Goal: Task Accomplishment & Management: Manage account settings

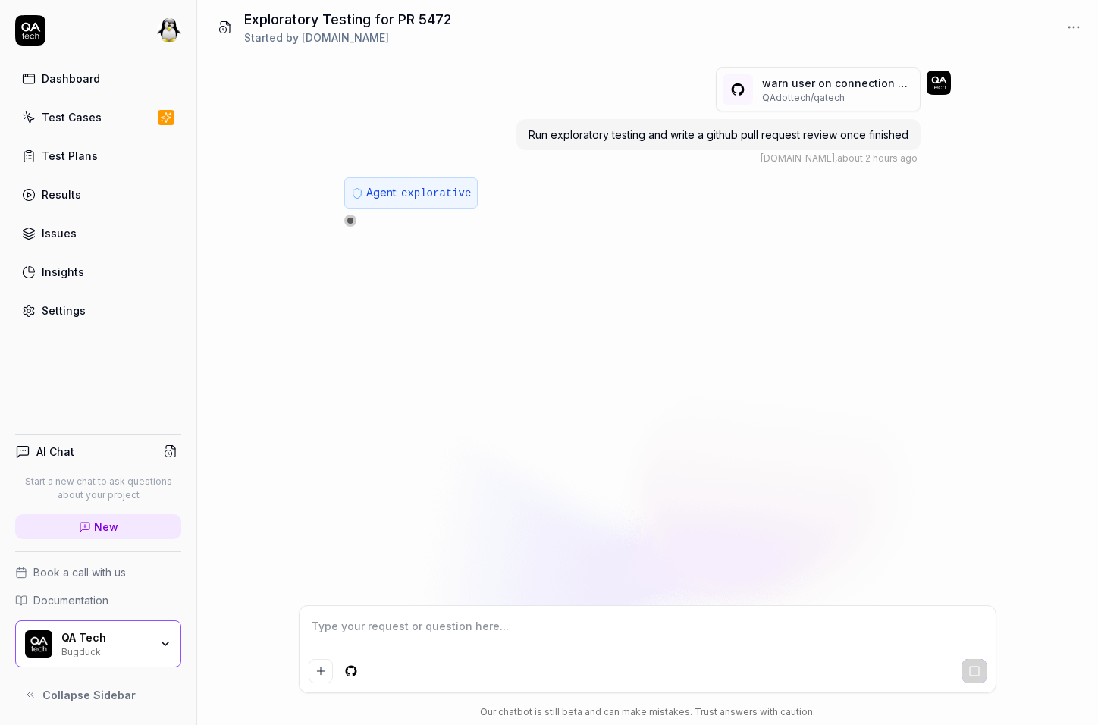
click at [453, 193] on span "explorative" at bounding box center [436, 193] width 70 height 12
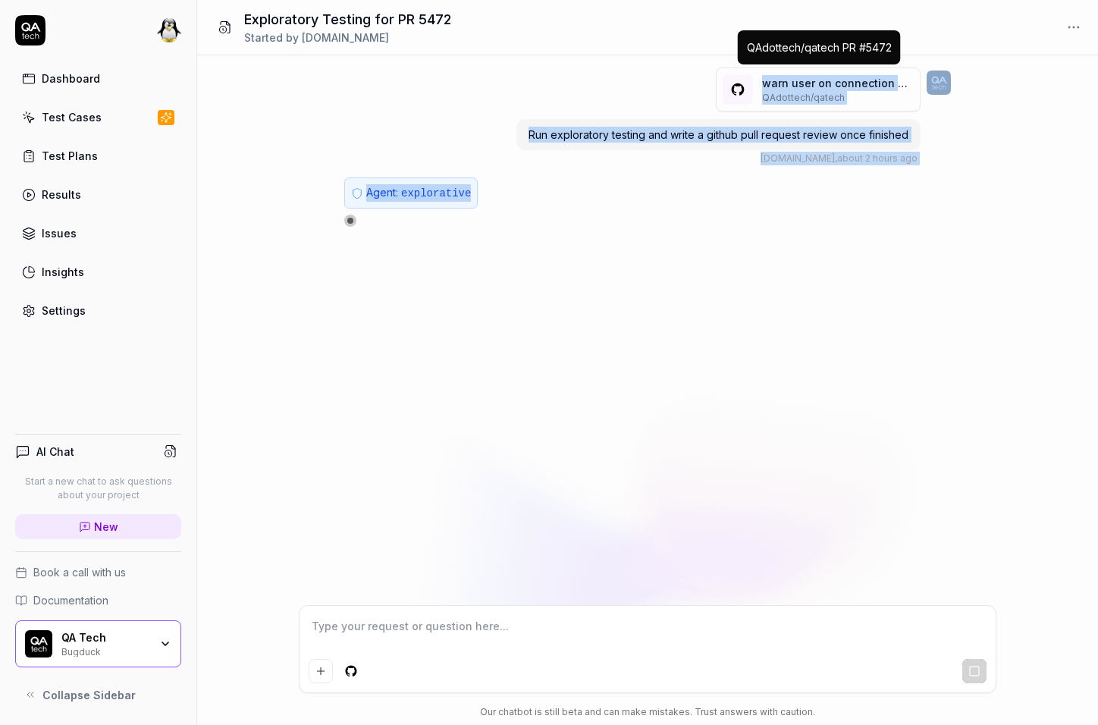
drag, startPoint x: 453, startPoint y: 193, endPoint x: 825, endPoint y: 86, distance: 387.5
click at [825, 86] on div "warn user on connection delete when project has active installations (# 5472 ) …" at bounding box center [647, 147] width 607 height 159
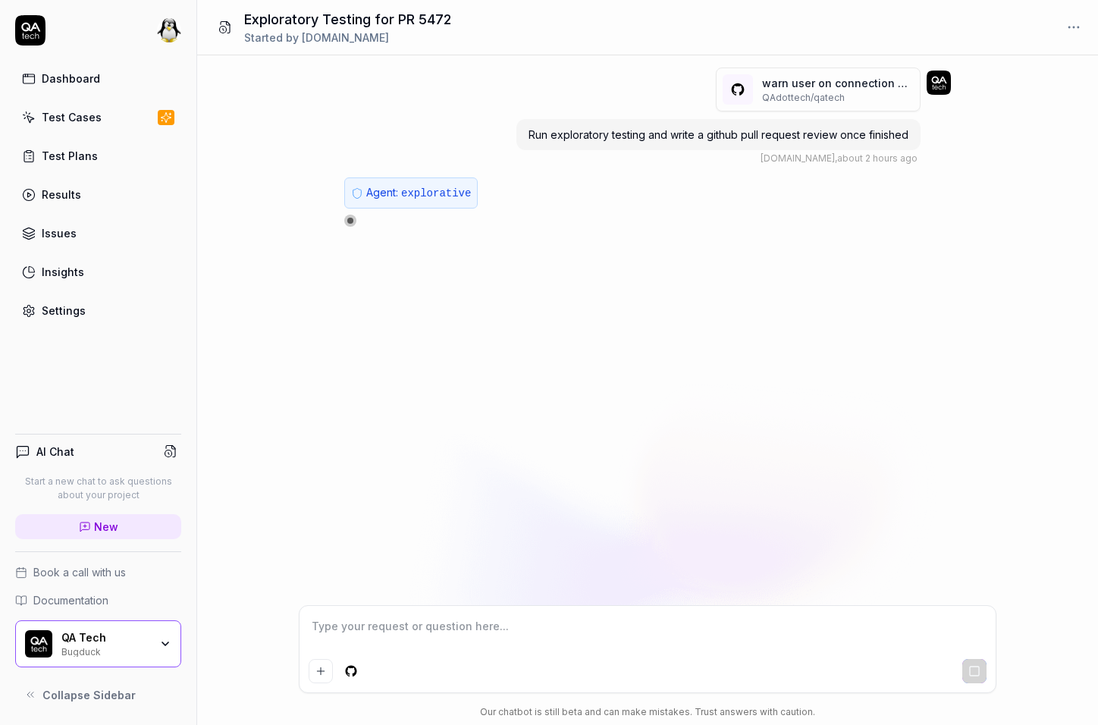
click at [687, 64] on div "warn user on connection delete when project has active installations (# 5472 ) …" at bounding box center [647, 330] width 901 height 550
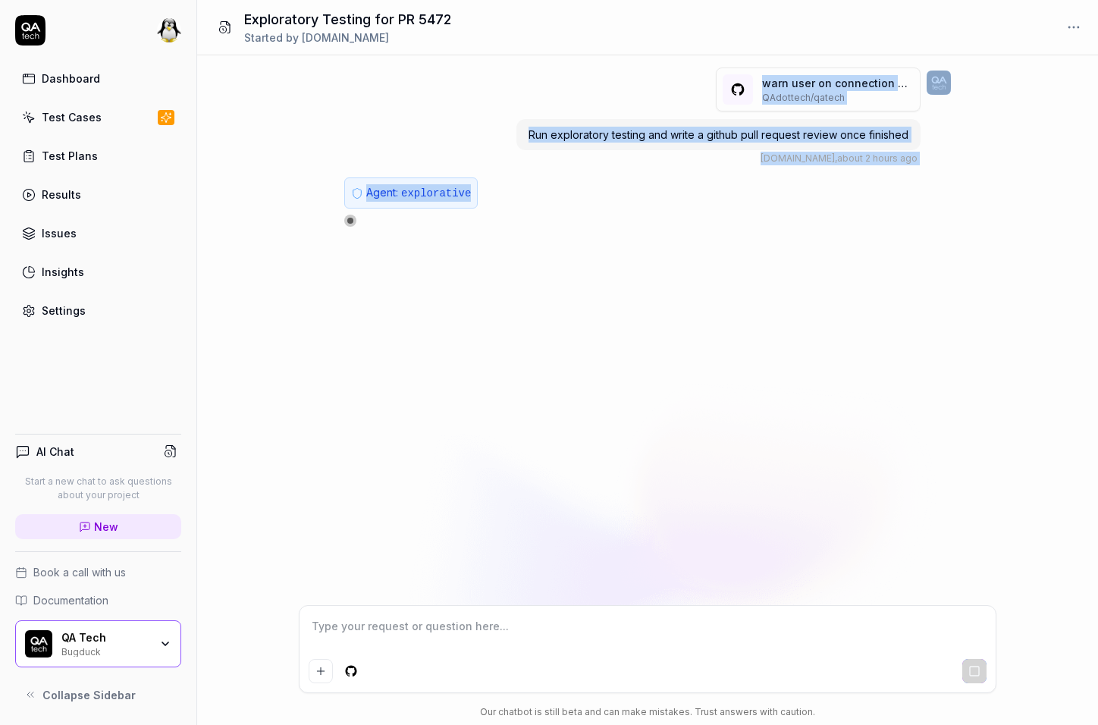
drag, startPoint x: 687, startPoint y: 64, endPoint x: 692, endPoint y: 211, distance: 147.2
click at [692, 211] on div "warn user on connection delete when project has active installations (# 5472 ) …" at bounding box center [647, 330] width 901 height 550
click at [692, 211] on div "Agent: explorative" at bounding box center [609, 201] width 531 height 49
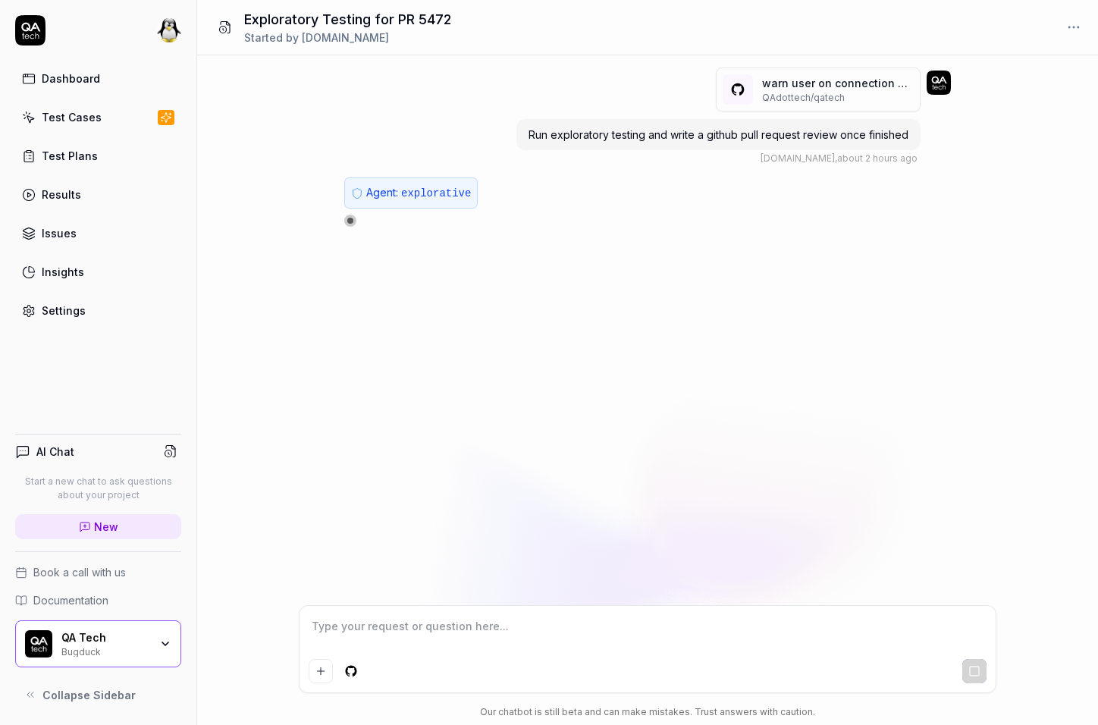
click at [692, 211] on div "Agent: explorative" at bounding box center [609, 201] width 531 height 49
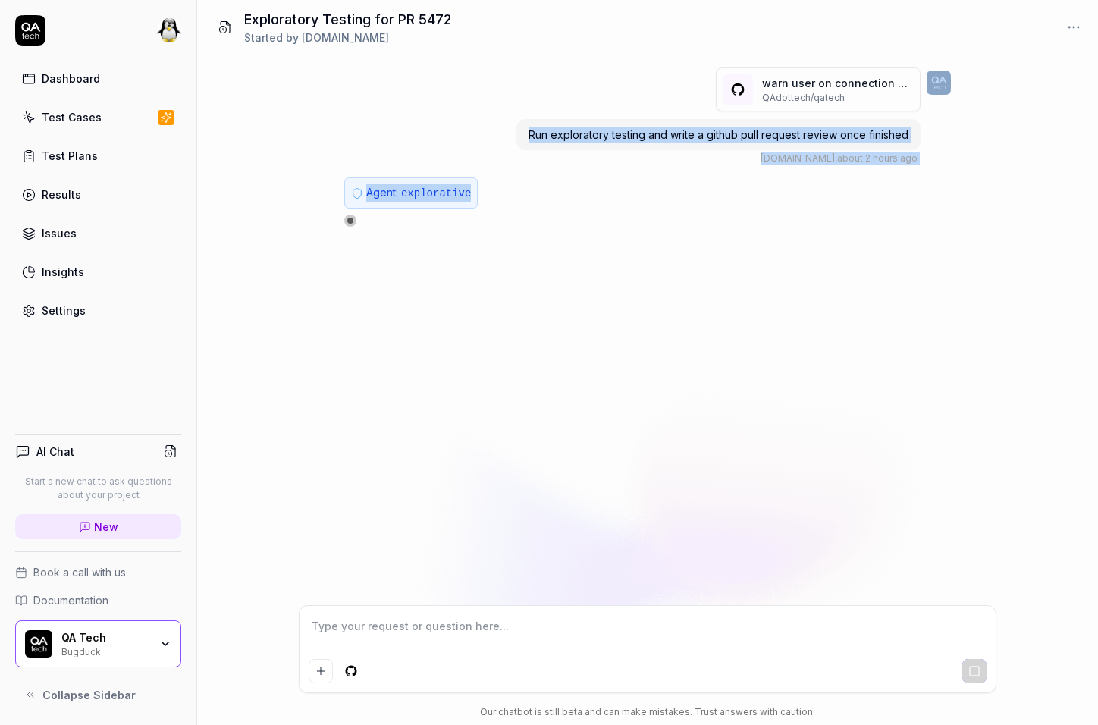
drag, startPoint x: 692, startPoint y: 211, endPoint x: 643, endPoint y: 68, distance: 150.6
click at [643, 68] on div "warn user on connection delete when project has active installations (# 5472 ) …" at bounding box center [647, 147] width 607 height 159
click at [643, 68] on div "warn user on connection delete when project has active installations (# 5472 ) …" at bounding box center [719, 117] width 404 height 98
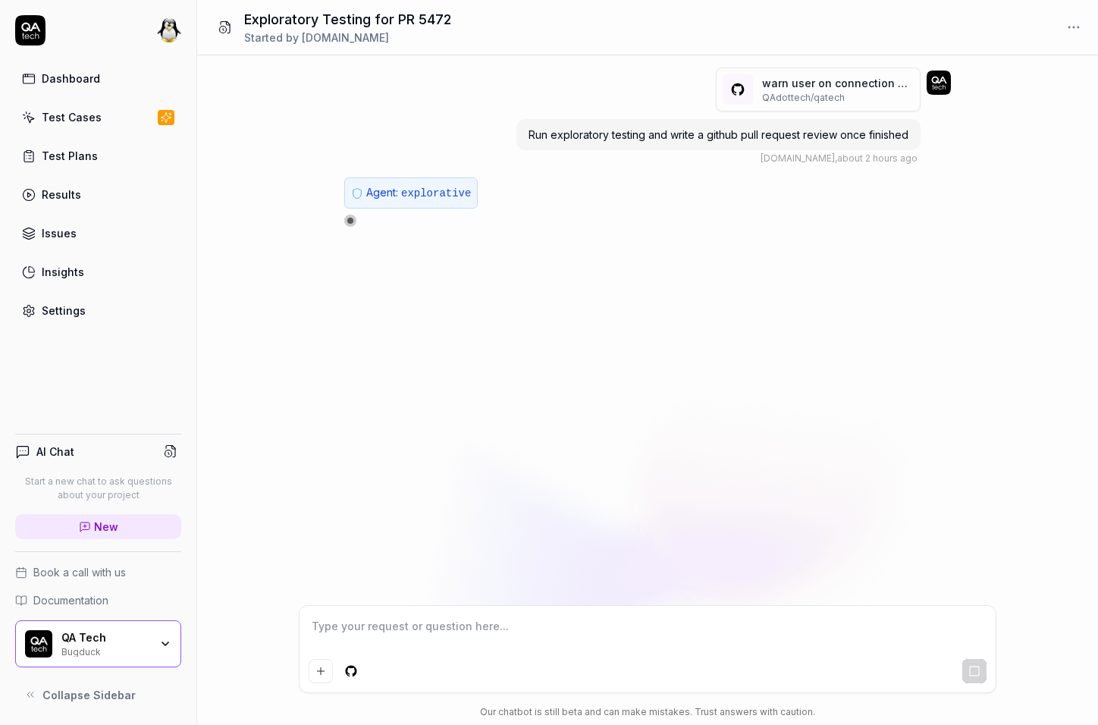
click at [643, 68] on div "warn user on connection delete when project has active installations (# 5472 ) …" at bounding box center [719, 117] width 404 height 98
drag, startPoint x: 643, startPoint y: 68, endPoint x: 589, endPoint y: 145, distance: 94.1
click at [589, 146] on div "warn user on connection delete when project has active installations (# 5472 ) …" at bounding box center [719, 117] width 404 height 98
click at [589, 142] on div "Run exploratory testing and write a github pull request review once finished" at bounding box center [719, 134] width 404 height 31
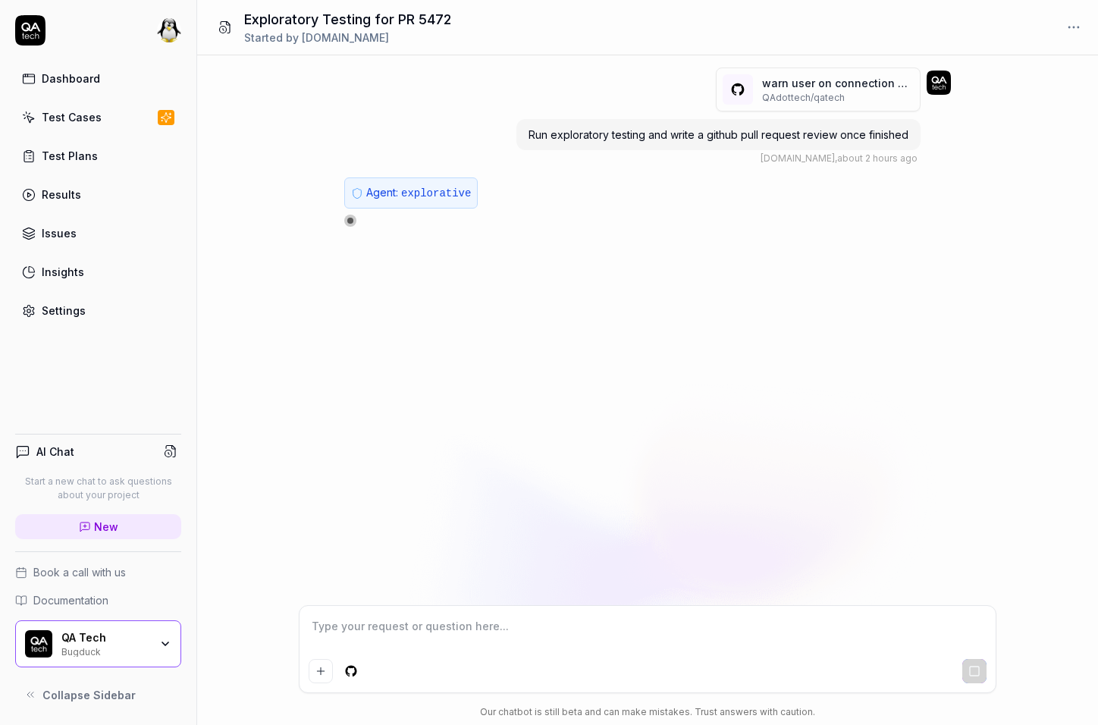
type textarea "*"
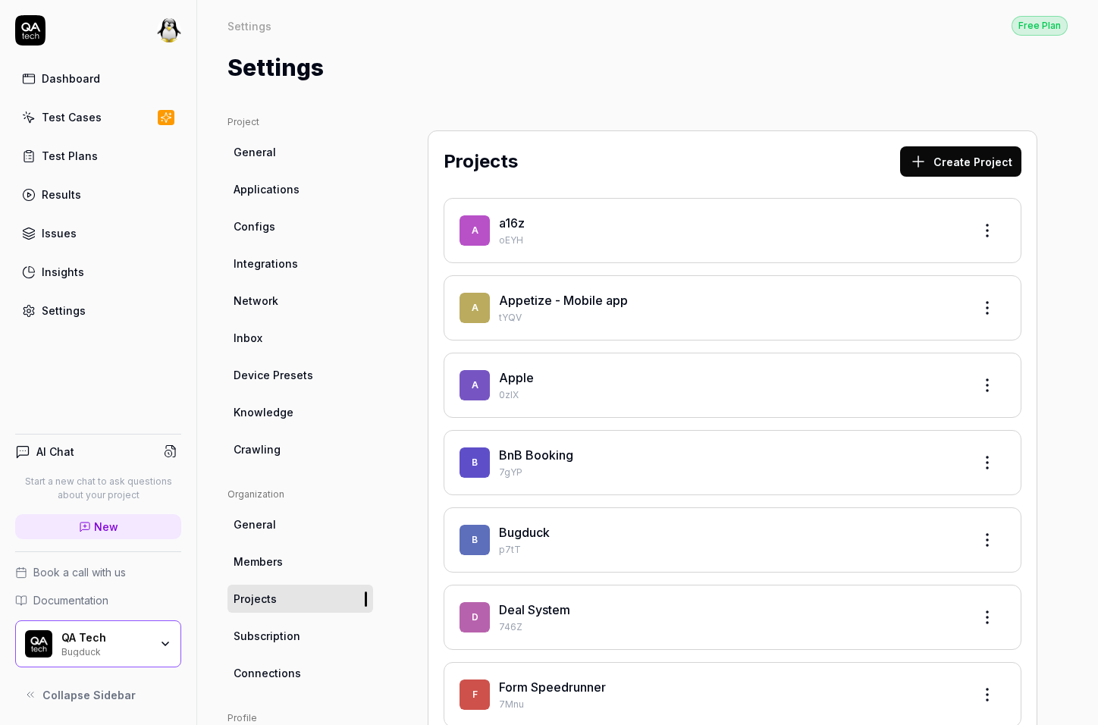
click at [138, 649] on div "Bugduck" at bounding box center [105, 651] width 88 height 12
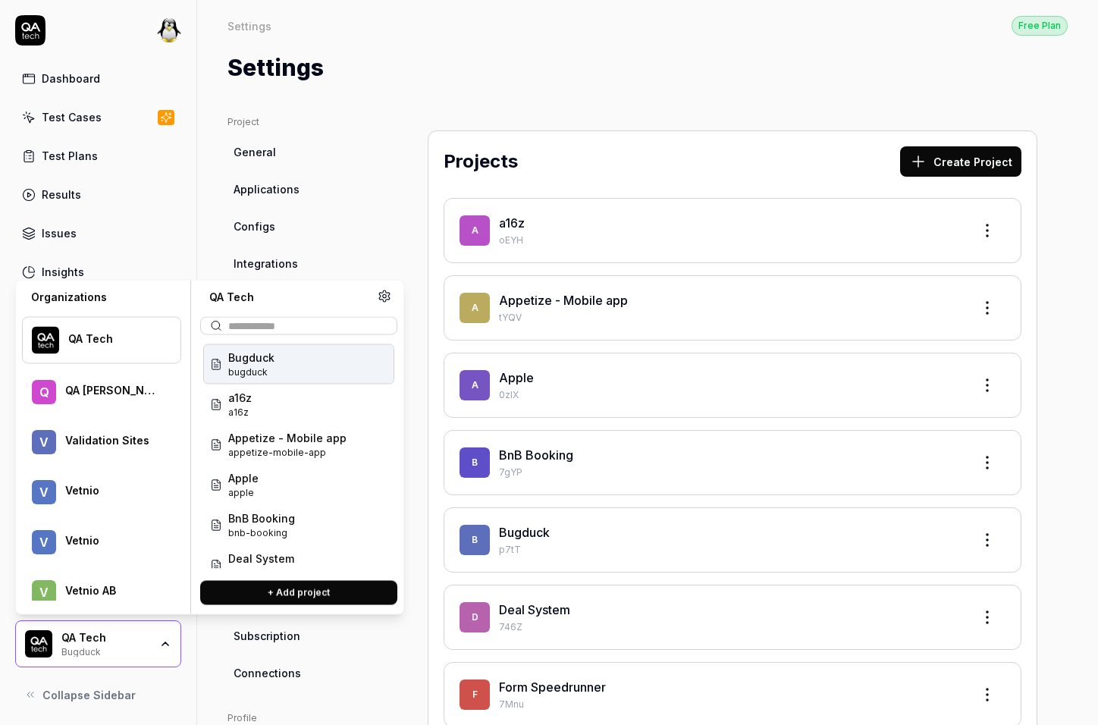
click at [138, 649] on div "Bugduck" at bounding box center [105, 651] width 88 height 12
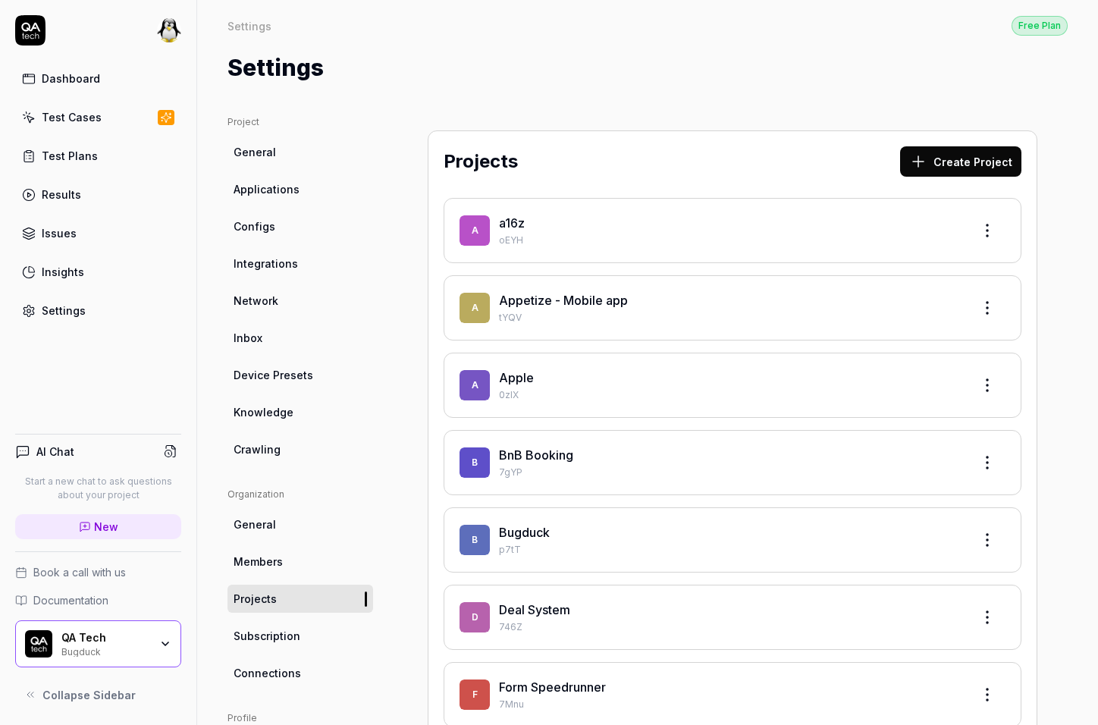
click at [164, 46] on div "Dashboard Test Cases Test Plans Results Issues Insights Settings" at bounding box center [98, 170] width 196 height 310
click at [166, 26] on html "Dashboard Test Cases Test Plans Results Issues Insights Settings AI Chat Start …" at bounding box center [549, 362] width 1098 height 725
click at [127, 189] on div "Sign out" at bounding box center [100, 200] width 168 height 33
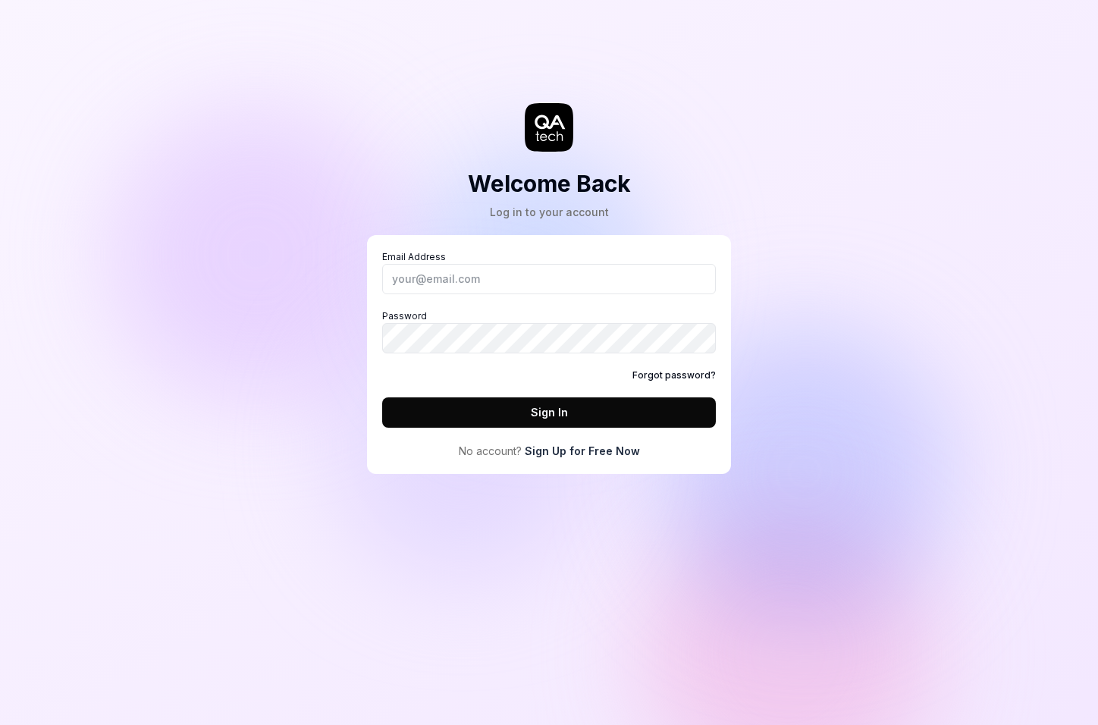
click at [454, 297] on div "Email Address Password Forgot password? Sign In" at bounding box center [549, 338] width 334 height 177
click at [461, 277] on input "Email Address" at bounding box center [549, 279] width 334 height 30
type input "[PERSON_NAME][EMAIL_ADDRESS][DOMAIN_NAME]"
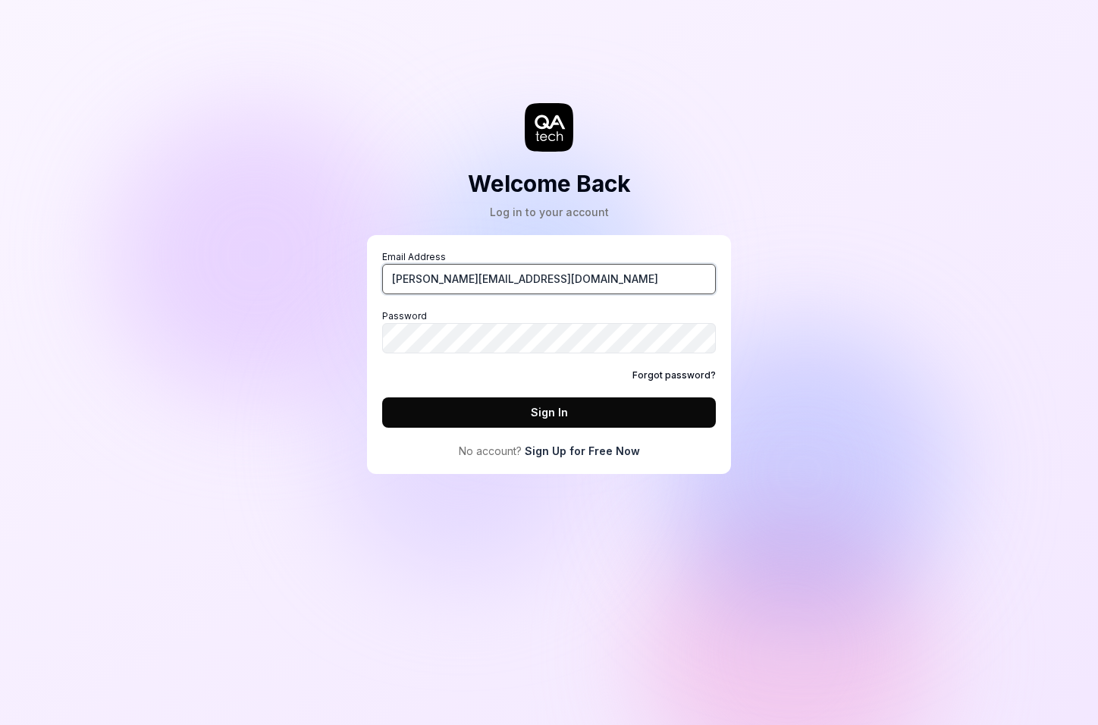
click at [382, 397] on button "Sign In" at bounding box center [549, 412] width 334 height 30
